Goal: Go to known website: Access a specific website the user already knows

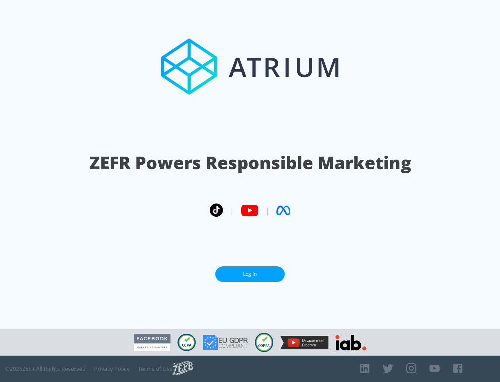
click at [250, 271] on link "Log In" at bounding box center [249, 274] width 69 height 16
